Goal: Find specific page/section: Find specific page/section

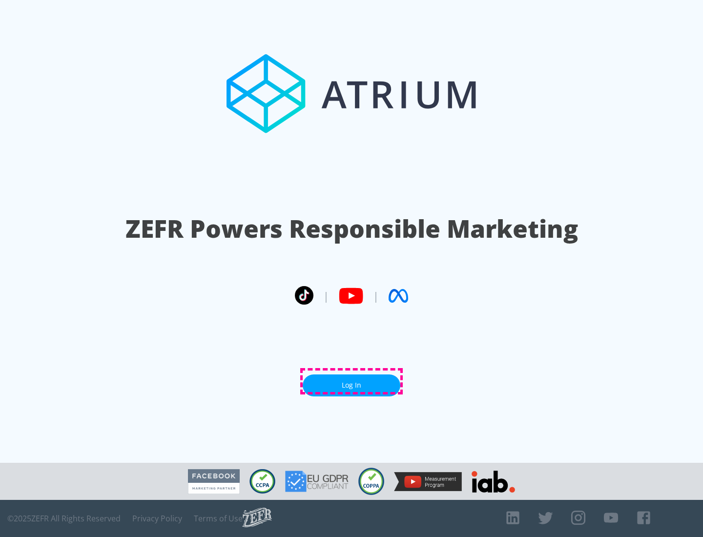
click at [351, 381] on link "Log In" at bounding box center [352, 385] width 98 height 22
